Goal: Information Seeking & Learning: Learn about a topic

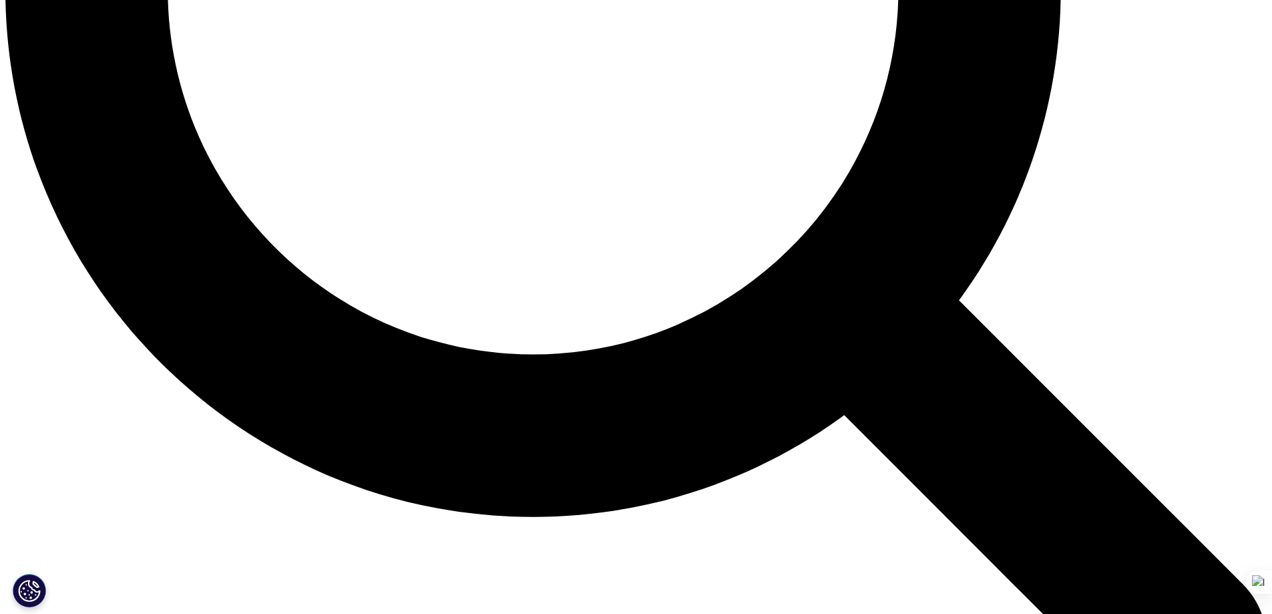
scroll to position [2002, 0]
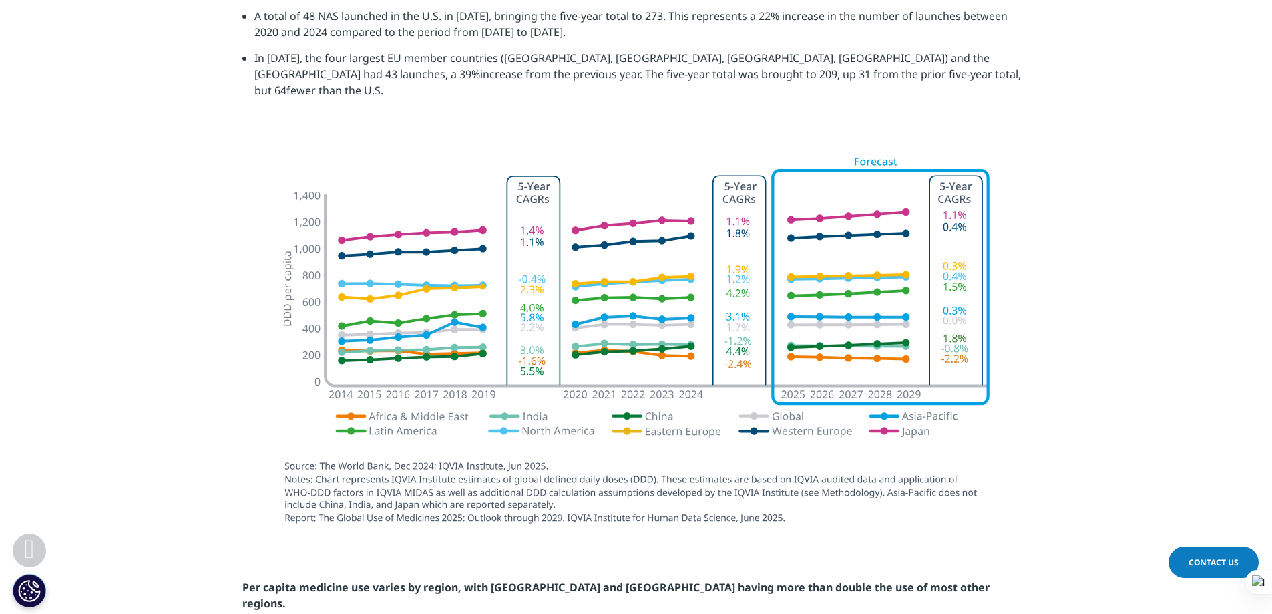
scroll to position [2470, 0]
